Goal: Task Accomplishment & Management: Complete application form

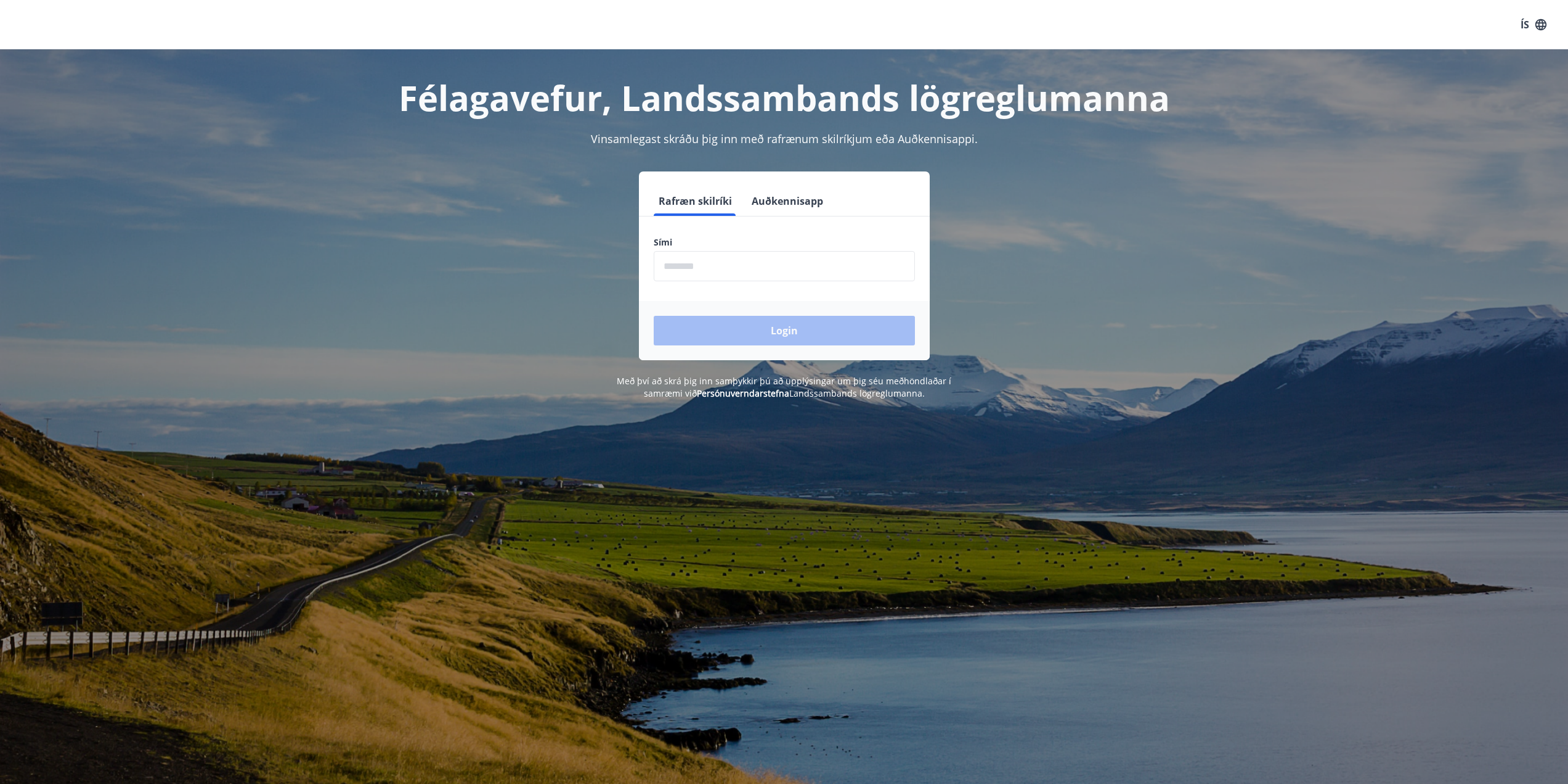
click at [735, 268] on input "phone" at bounding box center [784, 265] width 261 height 31
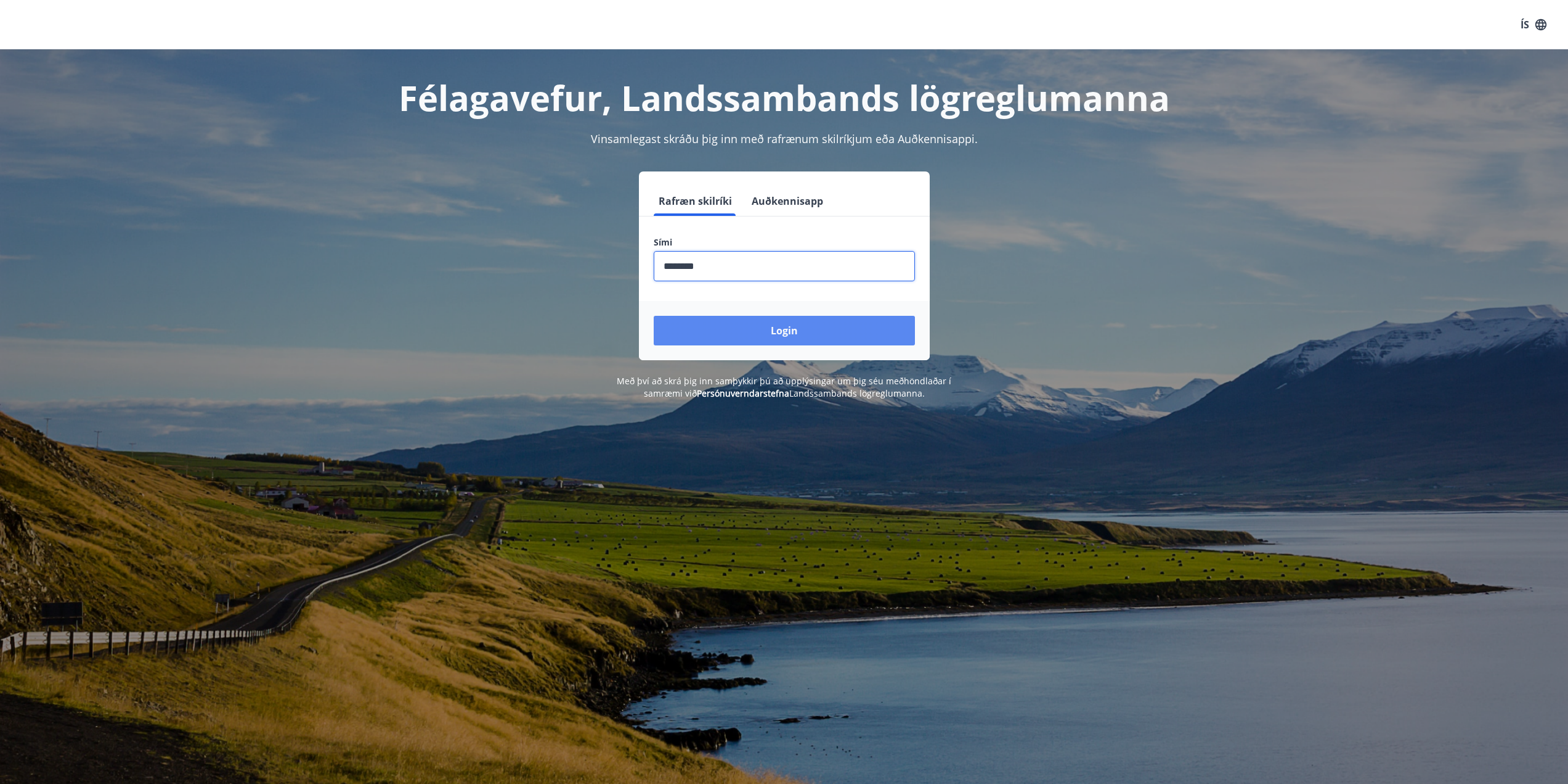
type input "********"
click at [793, 333] on button "Login" at bounding box center [784, 331] width 261 height 30
